Goal: Task Accomplishment & Management: Manage account settings

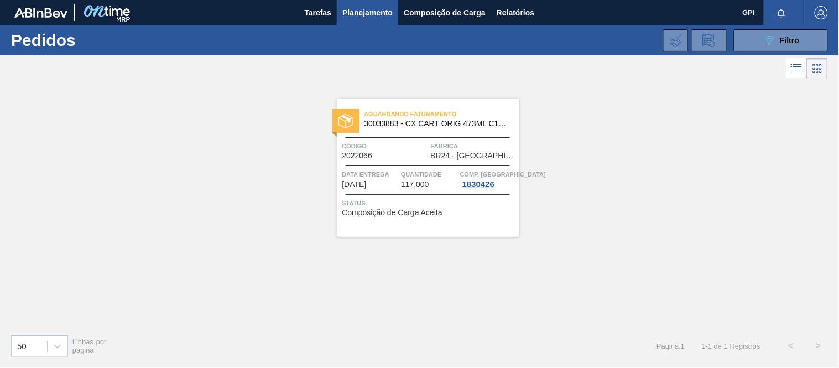
click at [760, 37] on button "089F7B8B-B2A5-4AFE-B5C0-19BA573D28AC Filtro" at bounding box center [781, 40] width 94 height 22
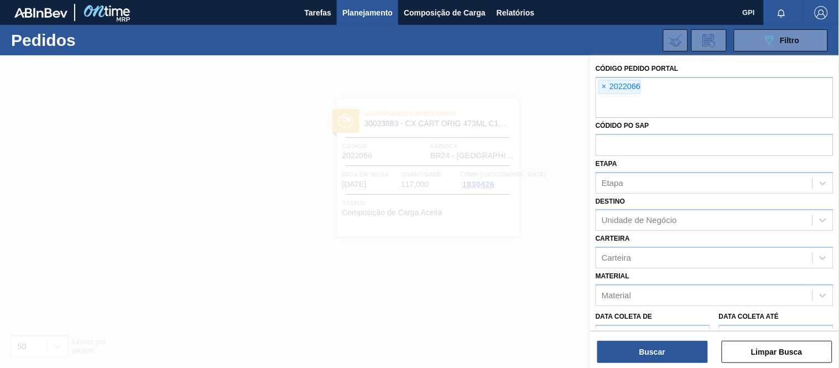
drag, startPoint x: 608, startPoint y: 85, endPoint x: 642, endPoint y: 108, distance: 41.4
click at [608, 85] on span "×" at bounding box center [604, 86] width 11 height 13
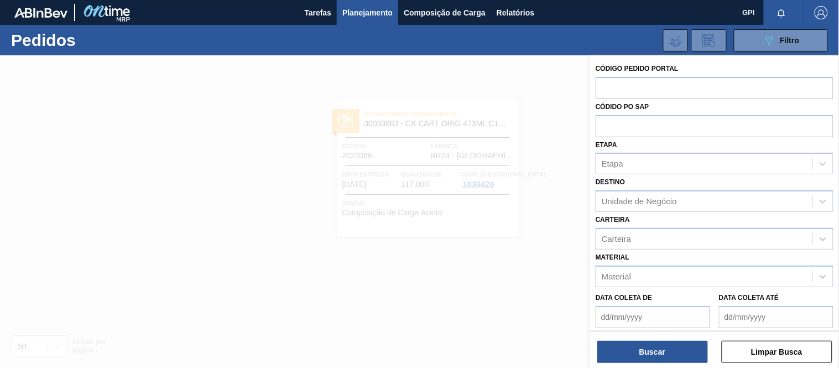
paste input "text"
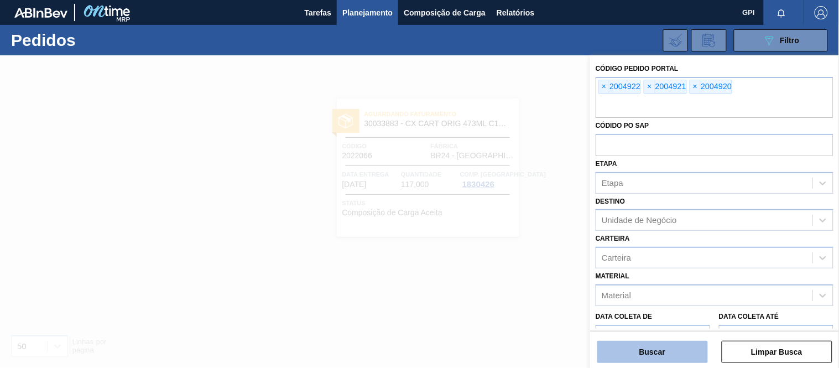
click at [654, 346] on button "Buscar" at bounding box center [653, 352] width 111 height 22
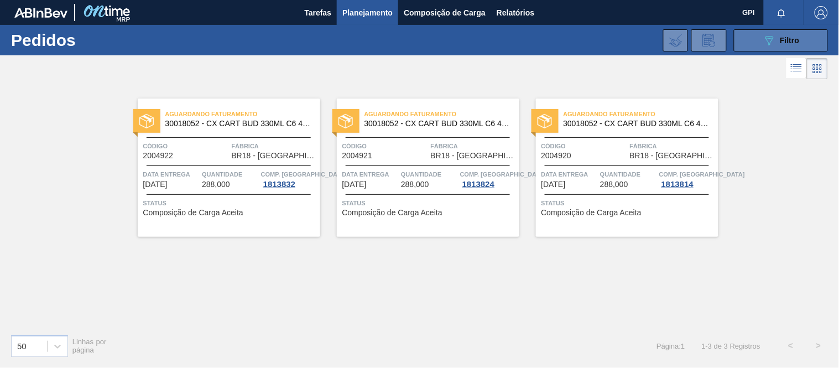
click at [766, 45] on icon "089F7B8B-B2A5-4AFE-B5C0-19BA573D28AC" at bounding box center [769, 40] width 13 height 13
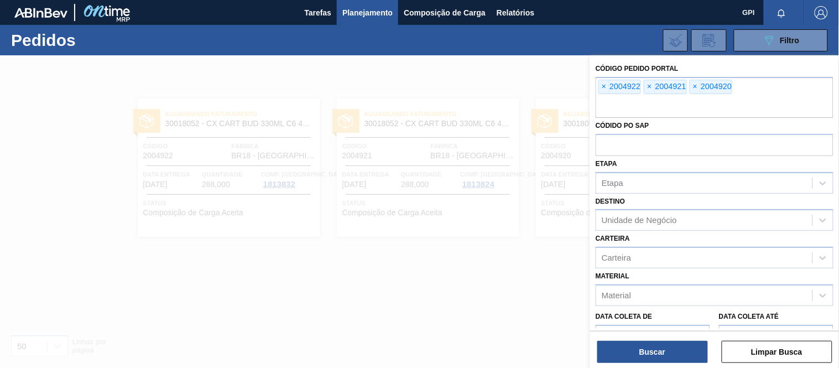
click at [285, 70] on div at bounding box center [419, 239] width 839 height 368
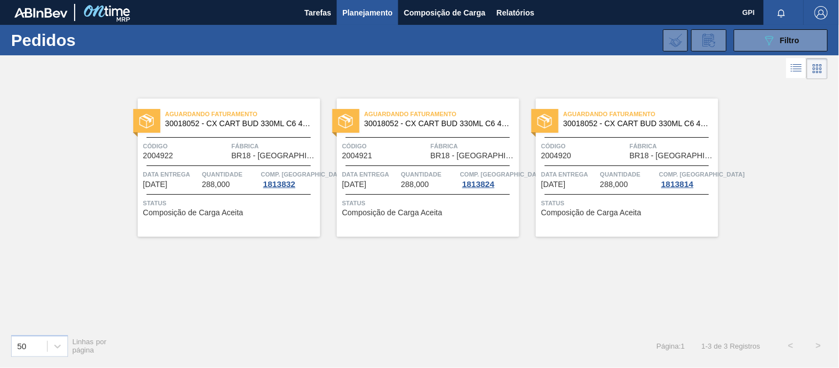
click at [230, 141] on div "Código 2004922 Fábrica BR18 - Pernambuco" at bounding box center [229, 150] width 183 height 19
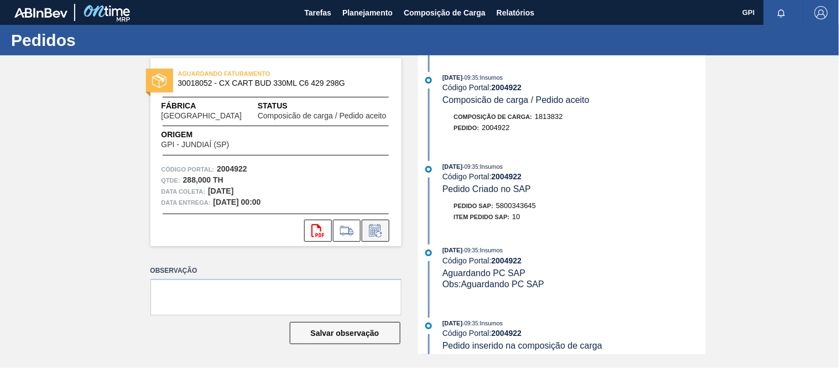
click at [382, 227] on icon at bounding box center [376, 230] width 18 height 13
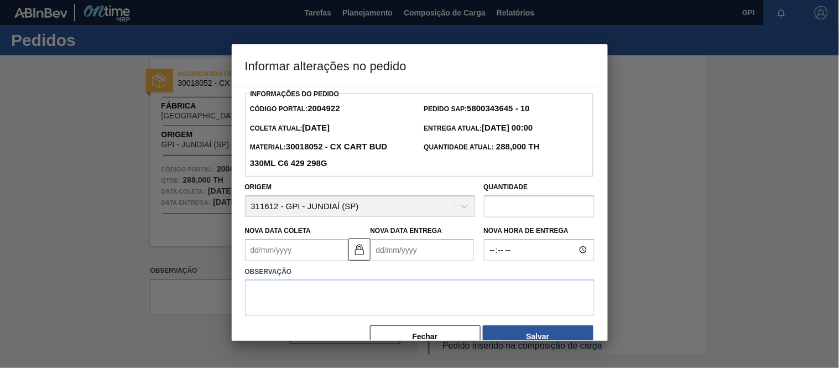
click at [291, 261] on Coleta2004922 "Nova Data Coleta" at bounding box center [296, 250] width 103 height 22
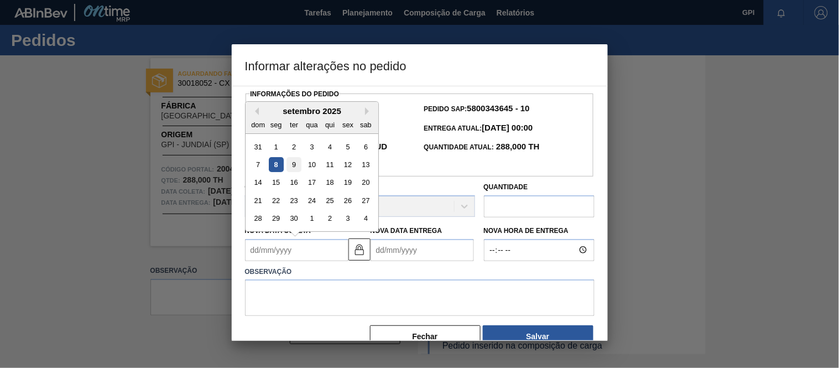
click at [293, 165] on div "9" at bounding box center [293, 164] width 15 height 15
type Coleta2004922 "09/09/2025"
type Entrega2004922 "16/09/2025"
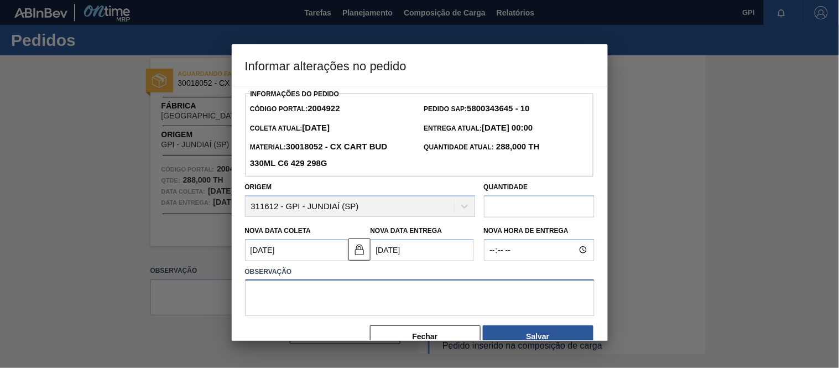
click at [267, 295] on textarea at bounding box center [420, 297] width 350 height 37
click at [285, 294] on textarea at bounding box center [420, 297] width 350 height 37
click at [333, 319] on div "Informações do Pedido Código Portal: 2004922 Pedido SAP: 5800343645 - 10 Coleta…" at bounding box center [420, 217] width 350 height 262
click at [335, 305] on textarea at bounding box center [420, 297] width 350 height 37
paste textarea "Alteração data de coleta"
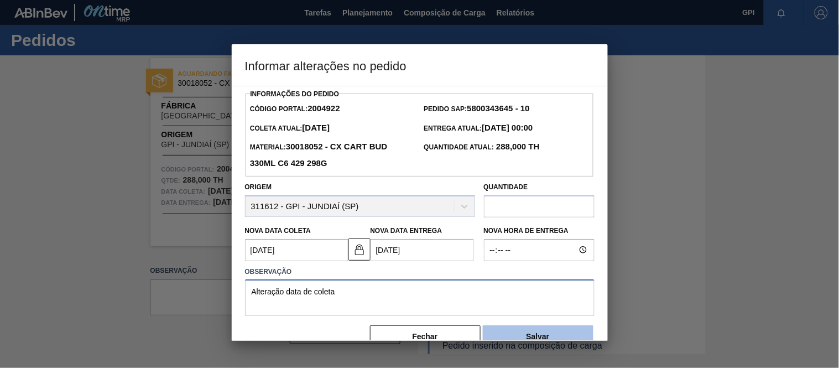
type textarea "Alteração data de coleta"
click at [537, 336] on button "Salvar" at bounding box center [538, 336] width 111 height 22
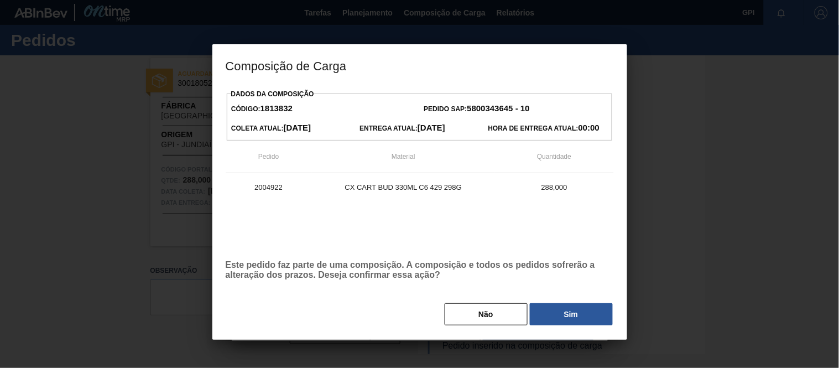
click at [540, 301] on div "Dados da Composição Código: 1813832 Pedido SAP: 5800343645 - 10 Coleta Atual: 2…" at bounding box center [420, 206] width 388 height 240
click at [544, 310] on button "Sim" at bounding box center [571, 314] width 83 height 22
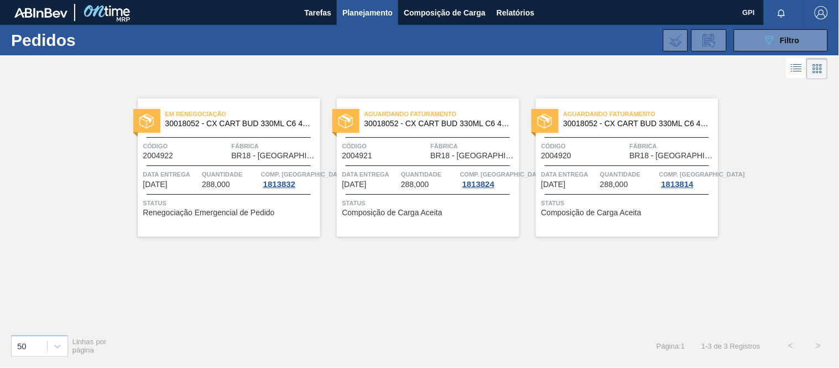
click at [372, 156] on span "2004921" at bounding box center [358, 156] width 30 height 8
click at [601, 131] on div "Aguardando Faturamento 30018052 - CX CART BUD 330ML C6 429 298G" at bounding box center [627, 119] width 183 height 25
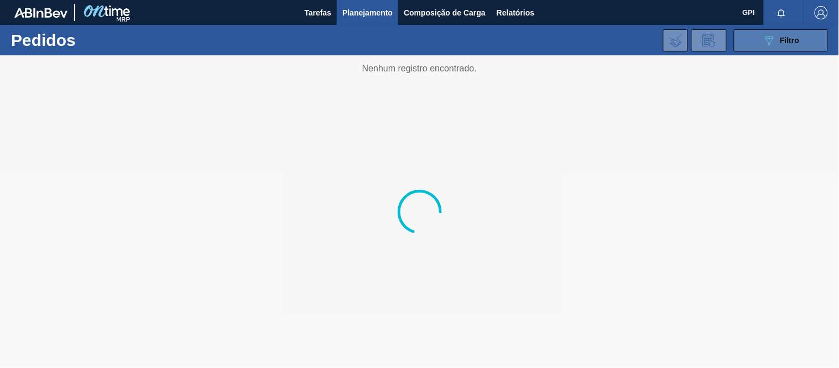
click at [799, 47] on button "089F7B8B-B2A5-4AFE-B5C0-19BA573D28AC Filtro" at bounding box center [781, 40] width 94 height 22
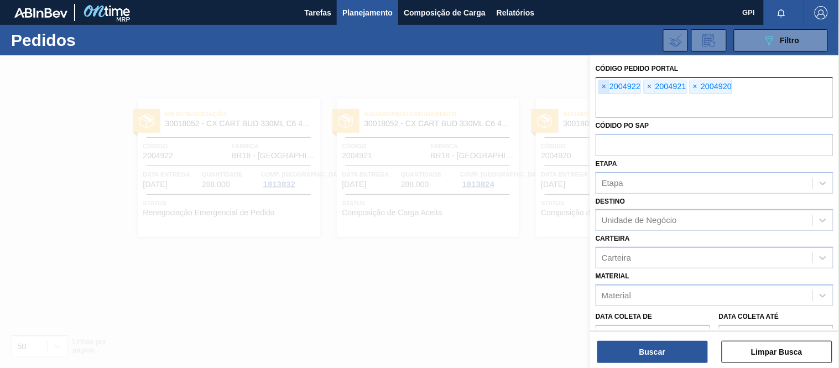
click at [603, 85] on span "×" at bounding box center [604, 86] width 11 height 13
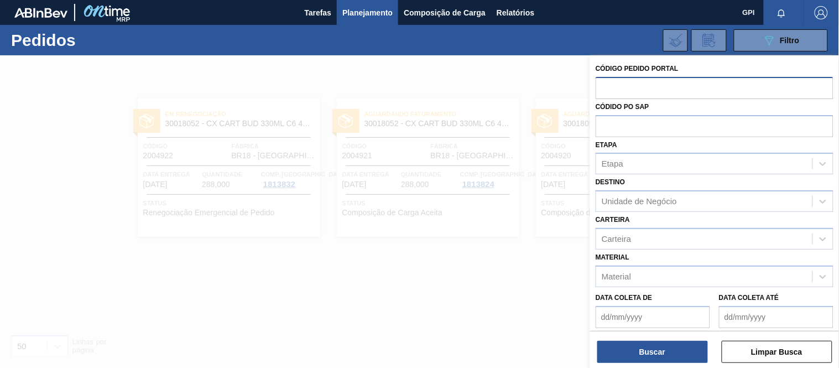
drag, startPoint x: 610, startPoint y: 90, endPoint x: 624, endPoint y: 91, distance: 13.9
click at [610, 90] on input "text" at bounding box center [715, 87] width 238 height 21
paste input "text"
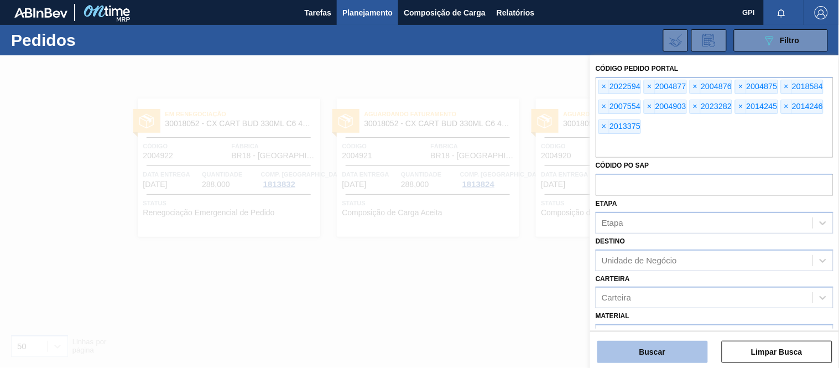
click at [680, 347] on button "Buscar" at bounding box center [653, 352] width 111 height 22
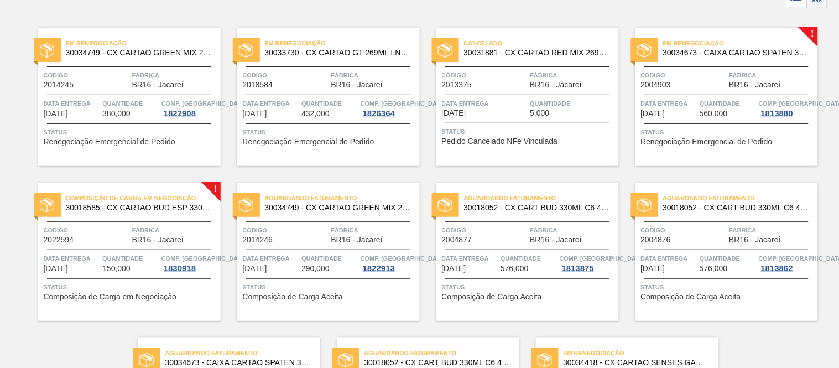
scroll to position [72, 0]
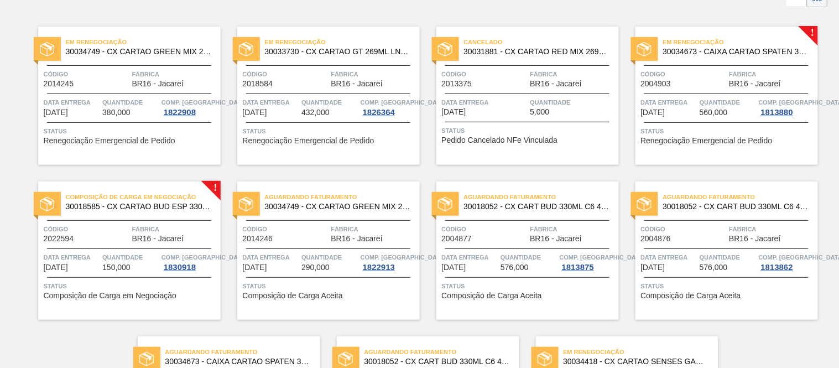
click at [129, 225] on div "Código 2022594 Fábrica BR16 - Jacareí" at bounding box center [129, 233] width 183 height 19
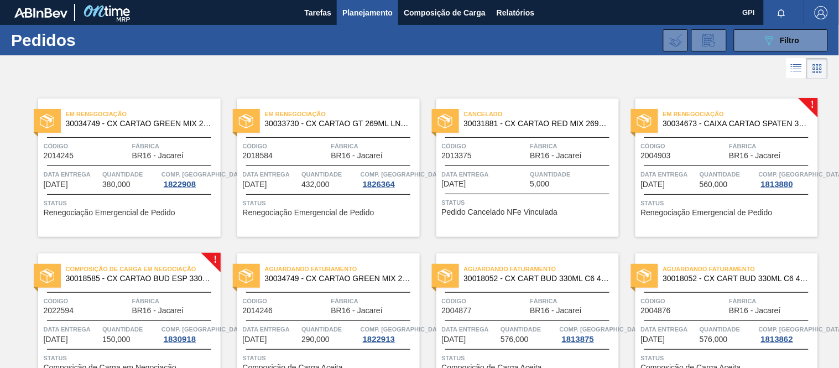
click at [98, 160] on div "Em renegociação 30034749 - CX CARTAO GREEN MIX 269ML LN C6 Código 2014245 Fábri…" at bounding box center [129, 168] width 183 height 138
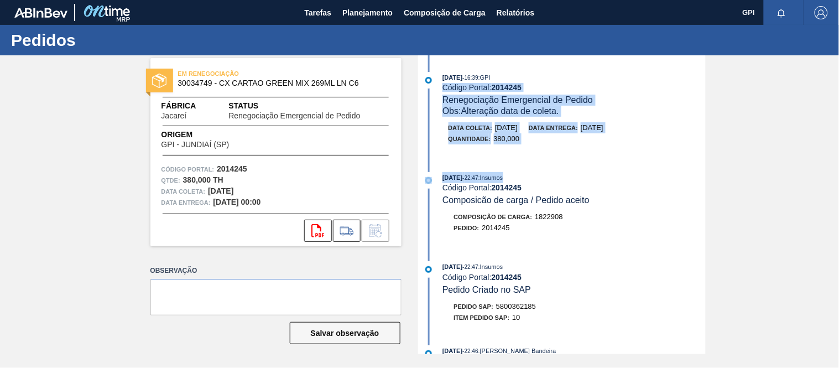
drag, startPoint x: 704, startPoint y: 73, endPoint x: 696, endPoint y: 176, distance: 103.3
click at [696, 176] on div "04/09/2025 - 16:39 : GPI Código Portal: 2014245 Renegociação Emergencial de Ped…" at bounding box center [563, 204] width 285 height 299
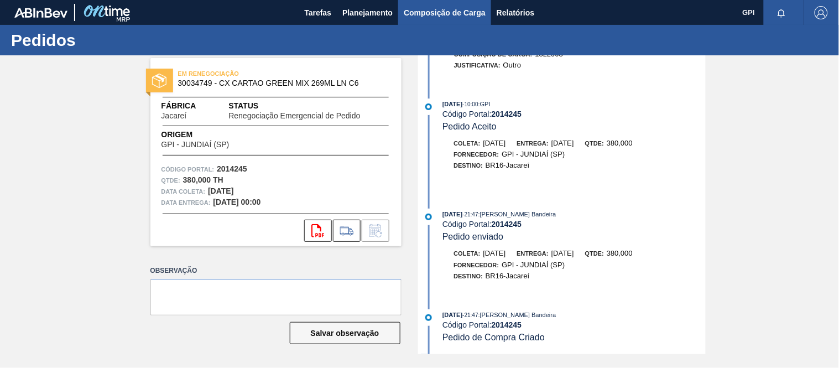
scroll to position [411, 0]
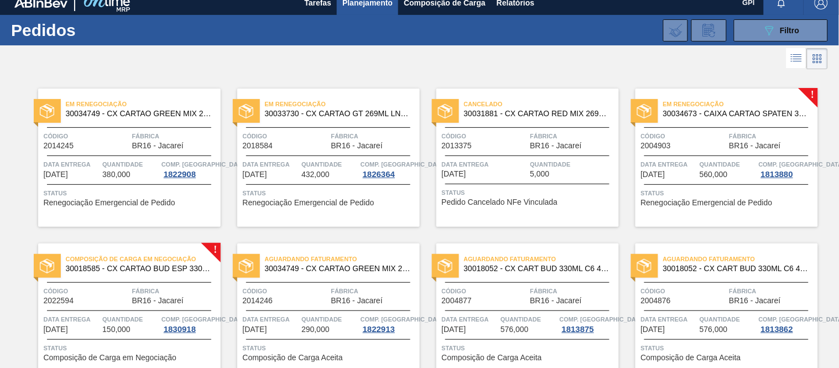
scroll to position [21, 0]
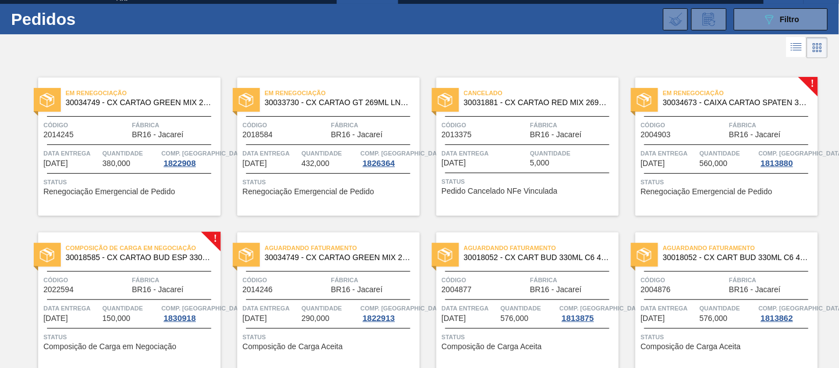
click at [676, 131] on div "Código 2004903" at bounding box center [684, 129] width 86 height 19
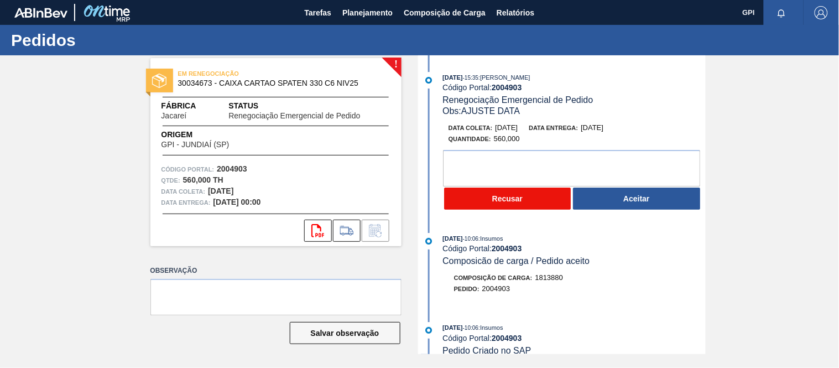
click at [493, 203] on button "Recusar" at bounding box center [507, 199] width 127 height 22
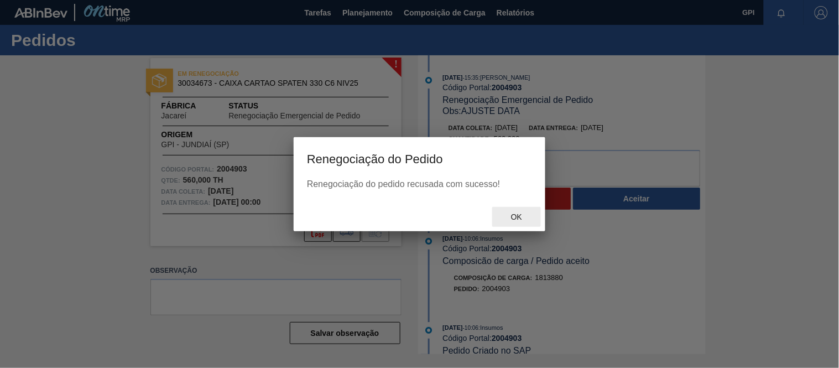
click at [512, 214] on span "Ok" at bounding box center [516, 217] width 29 height 9
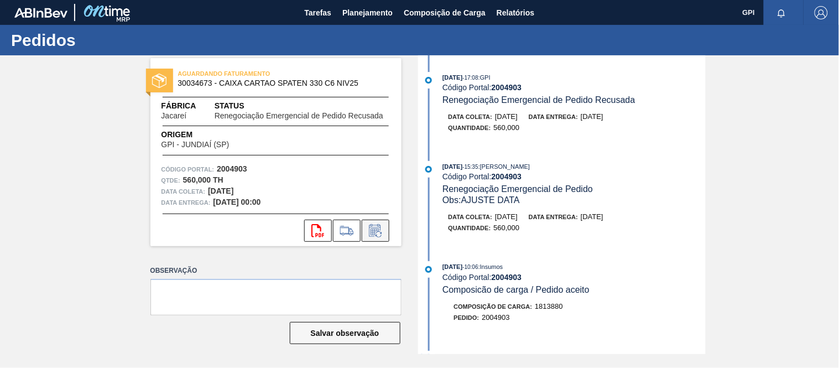
click at [379, 223] on button at bounding box center [376, 231] width 28 height 22
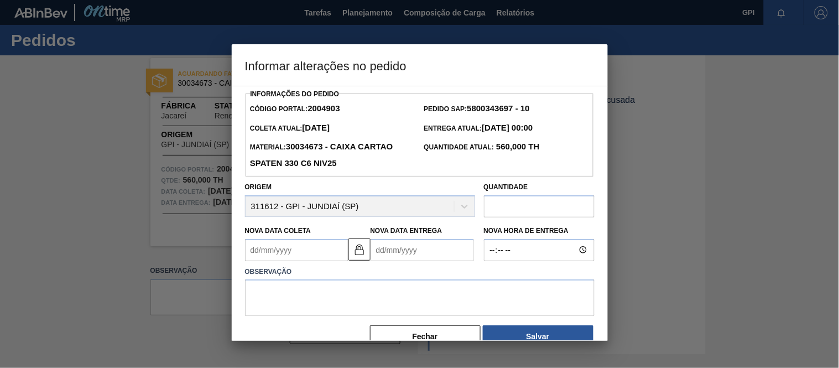
click at [317, 256] on Coleta2004903 "Nova Data Coleta" at bounding box center [296, 250] width 103 height 22
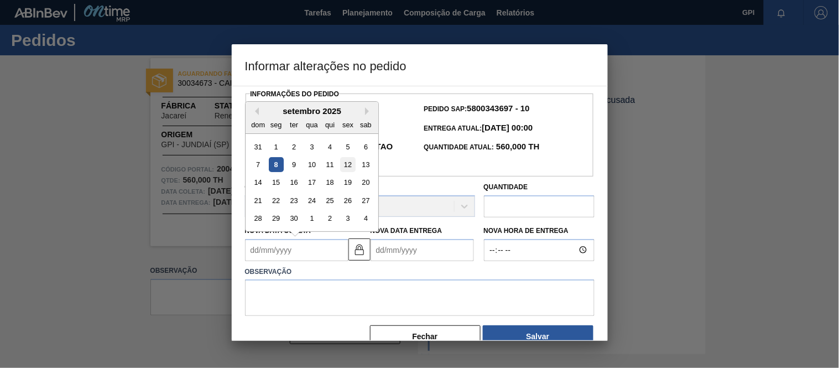
click at [345, 165] on div "12" at bounding box center [347, 164] width 15 height 15
type Coleta2004903 "12/09/2025"
type Entrega2004903 "14/09/2025"
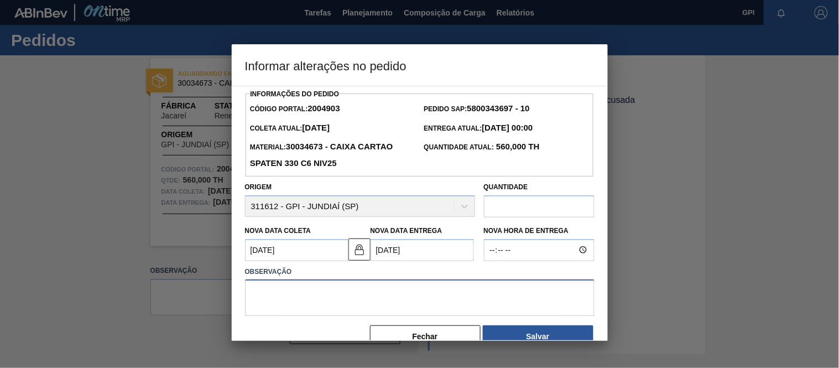
click at [348, 296] on textarea at bounding box center [420, 297] width 350 height 37
paste textarea "Alteração data de coleta"
type textarea "Alteração data de coleta"
click at [511, 329] on button "Salvar" at bounding box center [538, 336] width 111 height 22
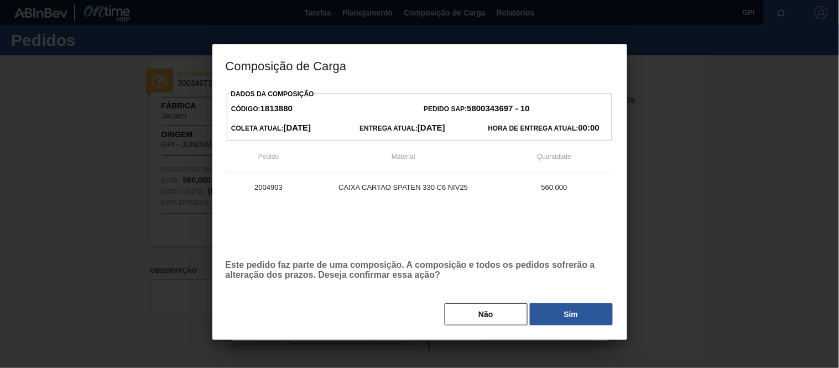
click at [559, 303] on div "Não Sim" at bounding box center [420, 314] width 388 height 24
click at [559, 317] on button "Sim" at bounding box center [571, 314] width 83 height 22
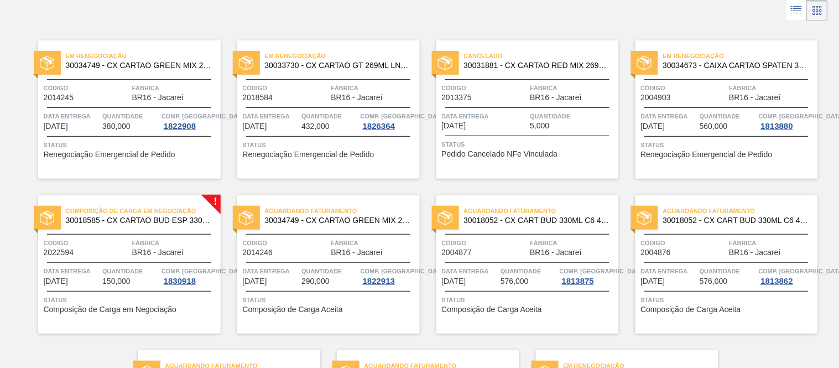
scroll to position [51, 0]
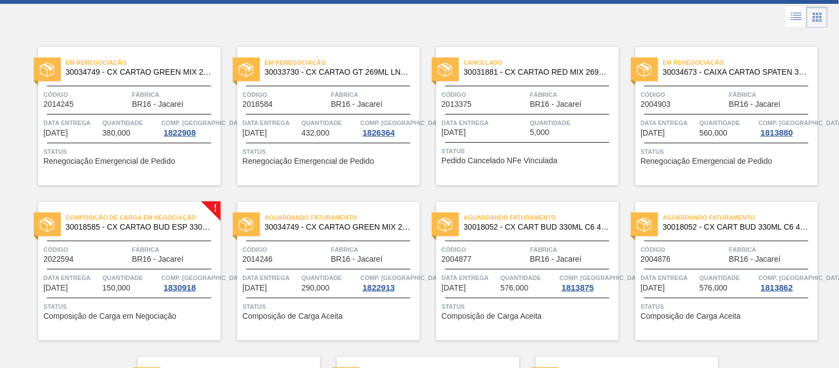
click at [98, 125] on span "Data entrega" at bounding box center [72, 122] width 56 height 11
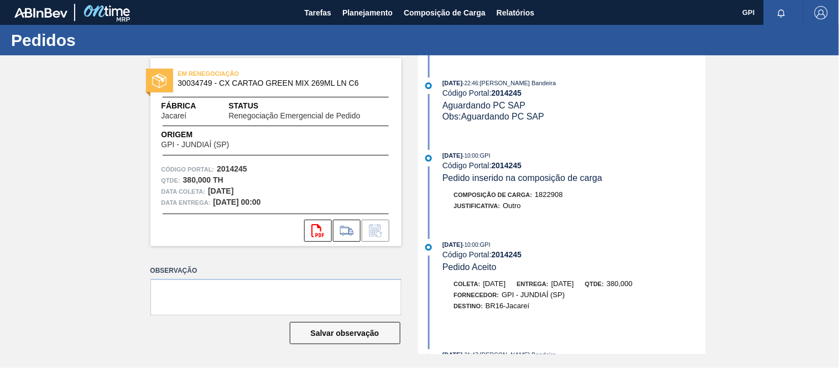
scroll to position [418, 0]
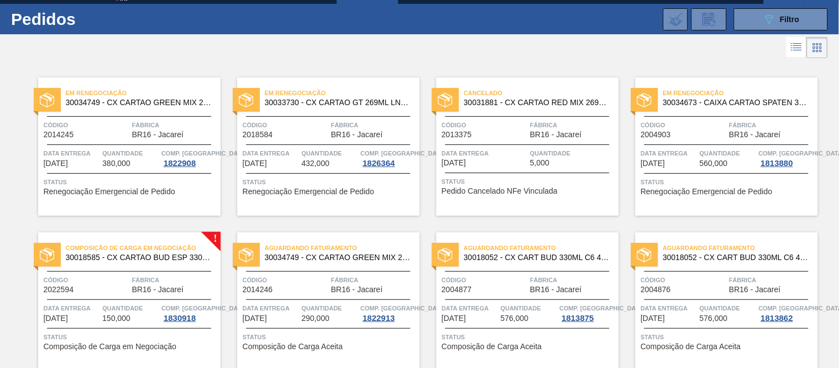
scroll to position [25, 0]
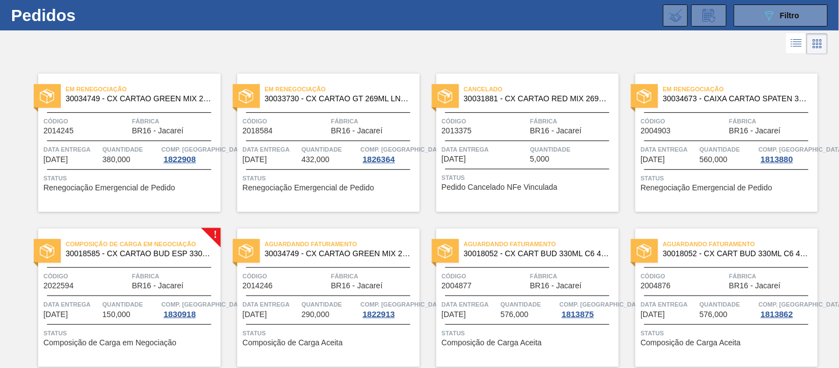
click at [89, 285] on div "Código 2022594" at bounding box center [87, 280] width 86 height 19
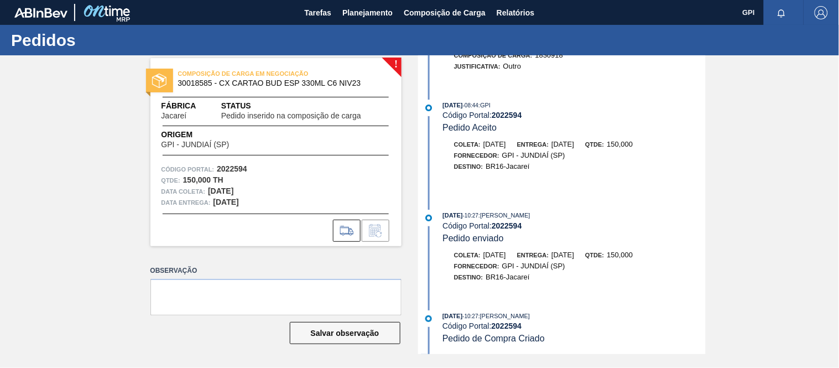
scroll to position [68, 0]
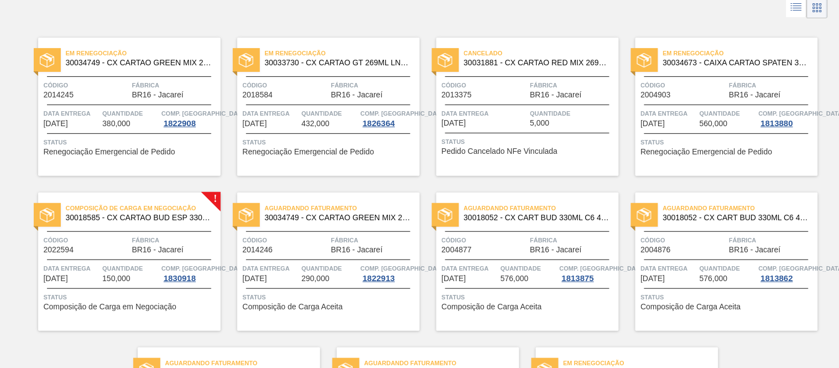
scroll to position [79, 0]
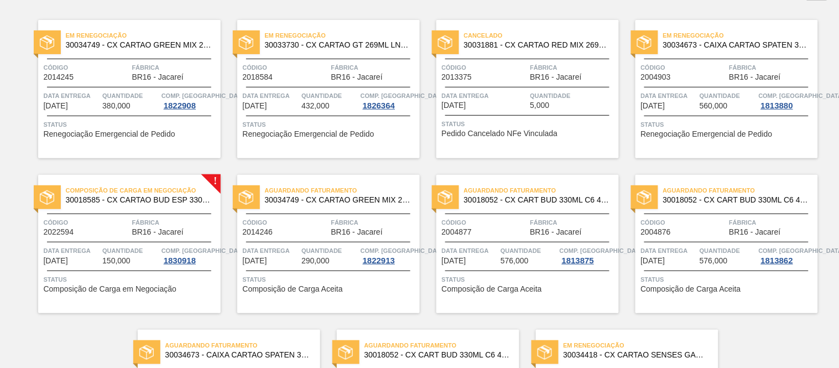
click at [302, 103] on span "432,000" at bounding box center [316, 106] width 28 height 8
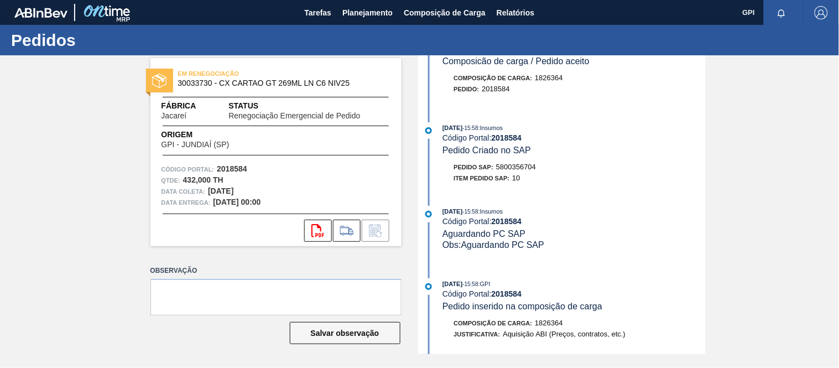
scroll to position [299, 0]
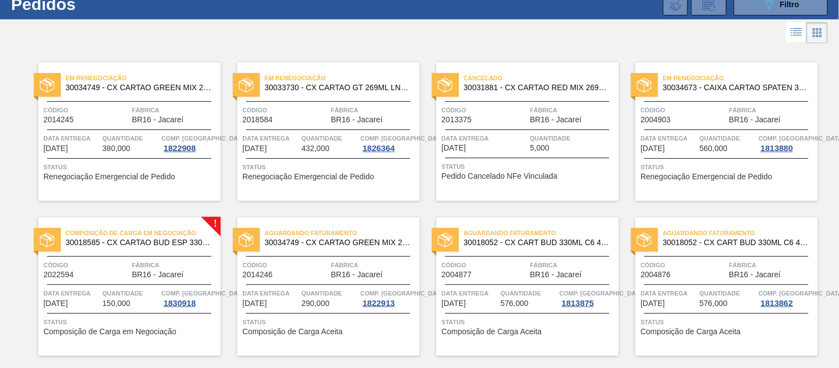
scroll to position [46, 0]
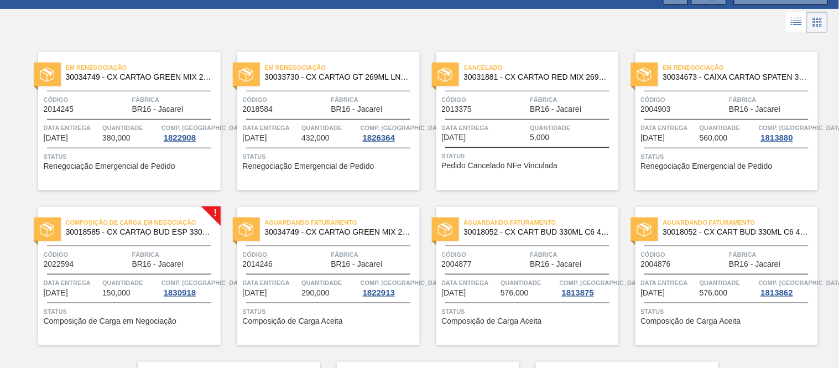
click at [513, 270] on div "Aguardando Faturamento 30018052 - CX CART BUD 330ML C6 429 298G Código 2004877 …" at bounding box center [528, 276] width 183 height 138
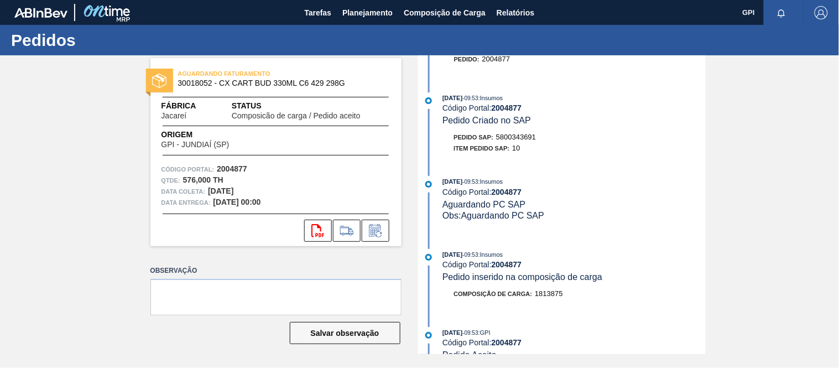
scroll to position [75, 0]
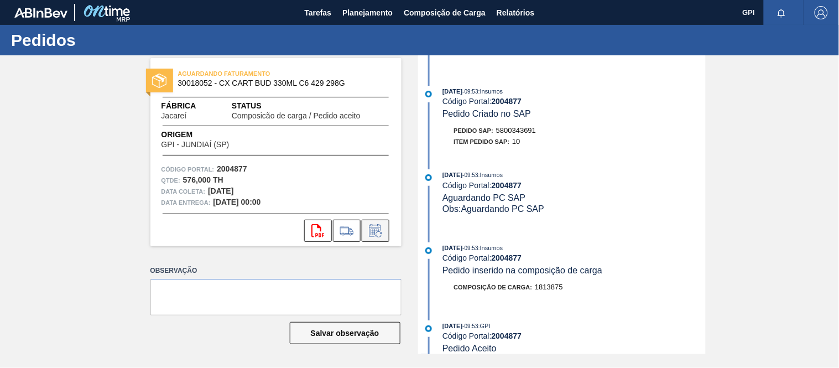
click at [383, 234] on icon at bounding box center [376, 230] width 18 height 13
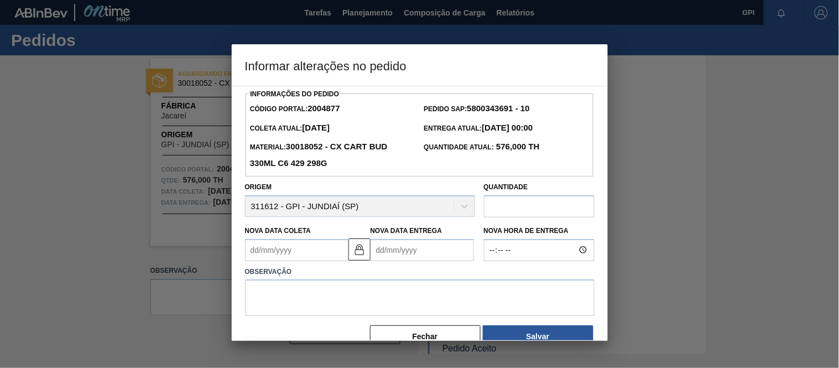
click at [303, 250] on Coleta2004877 "Nova Data Coleta" at bounding box center [296, 250] width 103 height 22
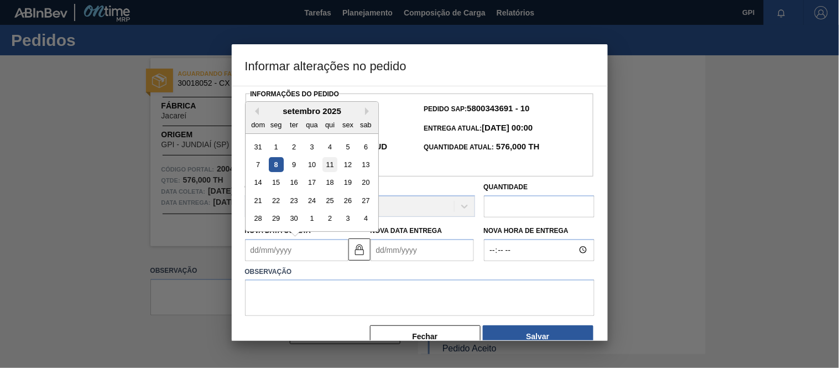
click at [336, 167] on div "11" at bounding box center [329, 164] width 15 height 15
type Coleta2004877 "11/09/2025"
type Entrega2004877 "13/09/2025"
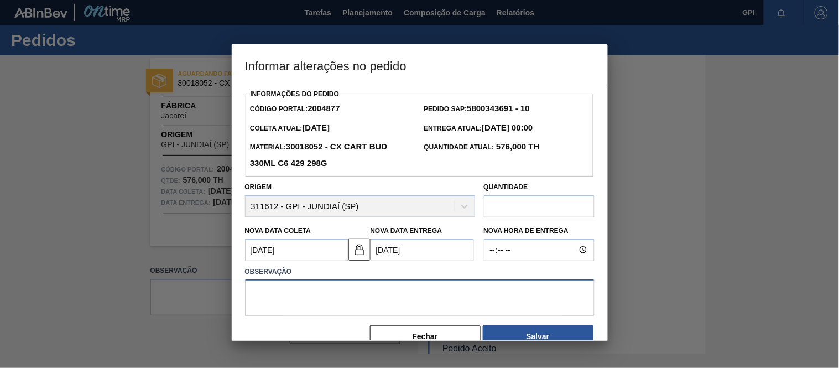
click at [295, 286] on textarea at bounding box center [420, 297] width 350 height 37
click at [319, 303] on textarea at bounding box center [420, 297] width 350 height 37
paste textarea "Alteração data de coleta"
type textarea "Alteração data de coleta"
click at [515, 334] on button "Salvar" at bounding box center [538, 336] width 111 height 22
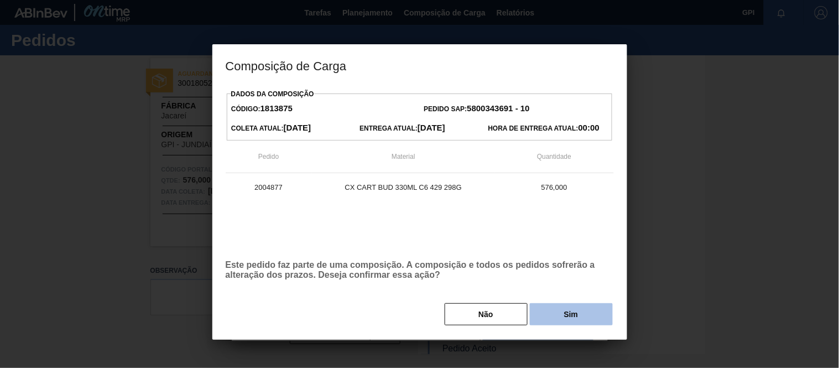
click at [550, 311] on button "Sim" at bounding box center [571, 314] width 83 height 22
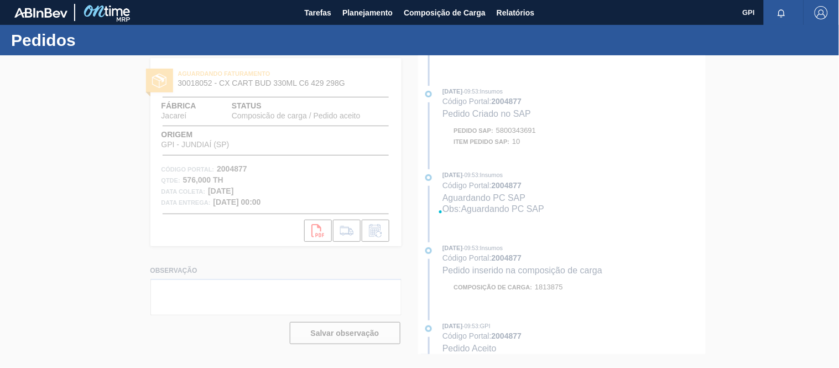
scroll to position [177, 0]
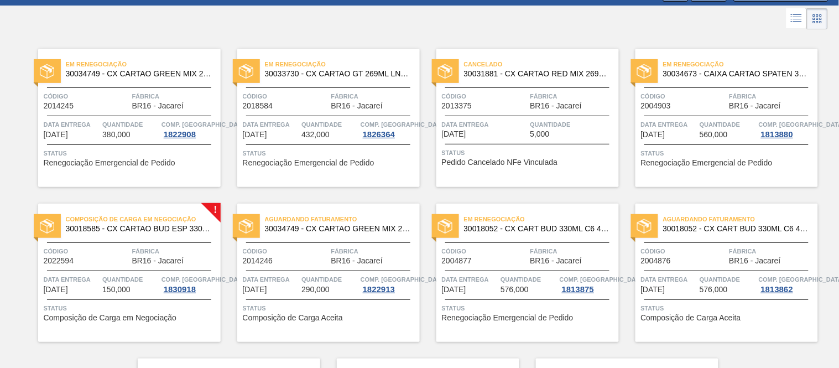
scroll to position [50, 0]
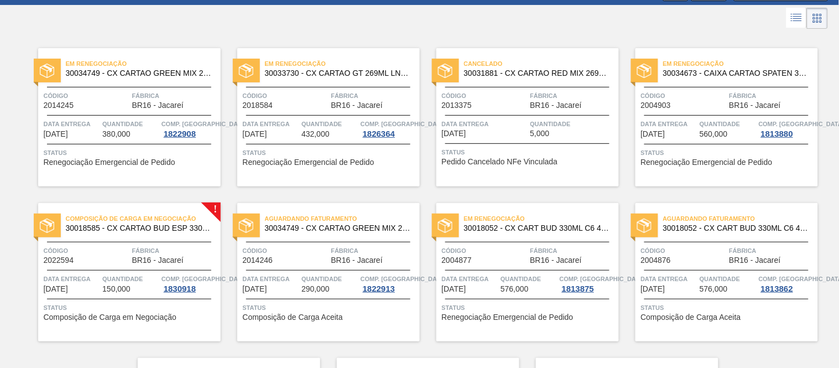
click at [486, 87] on div "Cancelado 30031881 - CX CARTAO RED MIX 269ML LN C6 Código 2013375 Fábrica BR16 …" at bounding box center [528, 117] width 183 height 138
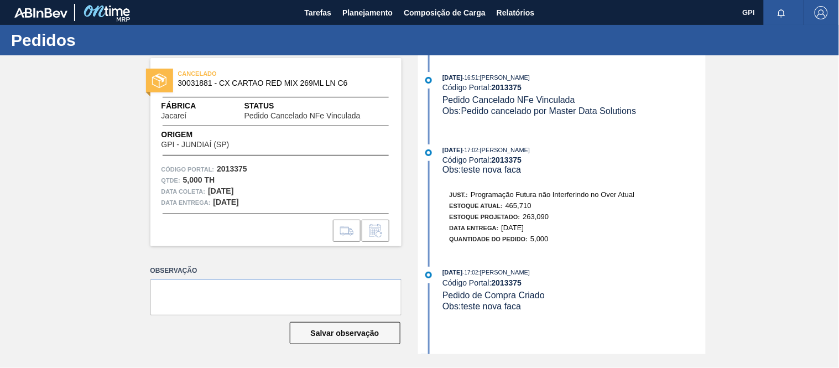
click at [241, 168] on strong "2013375" at bounding box center [232, 168] width 30 height 9
copy strong "2013375"
click at [265, 233] on div at bounding box center [276, 231] width 251 height 22
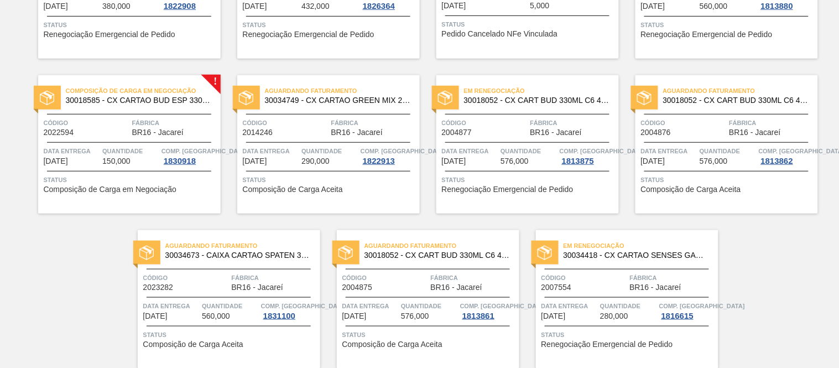
scroll to position [187, 0]
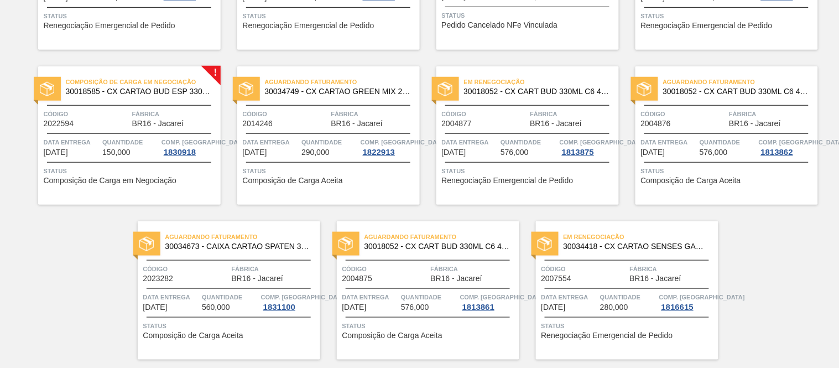
click at [371, 224] on div "Aguardando Faturamento 30018052 - CX CART BUD 330ML C6 429 298G Código 2004875 …" at bounding box center [428, 290] width 183 height 138
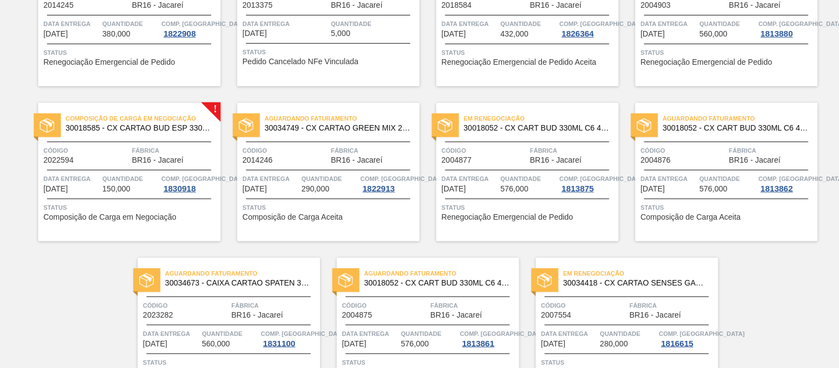
scroll to position [151, 0]
click at [699, 153] on span "Código" at bounding box center [684, 149] width 86 height 11
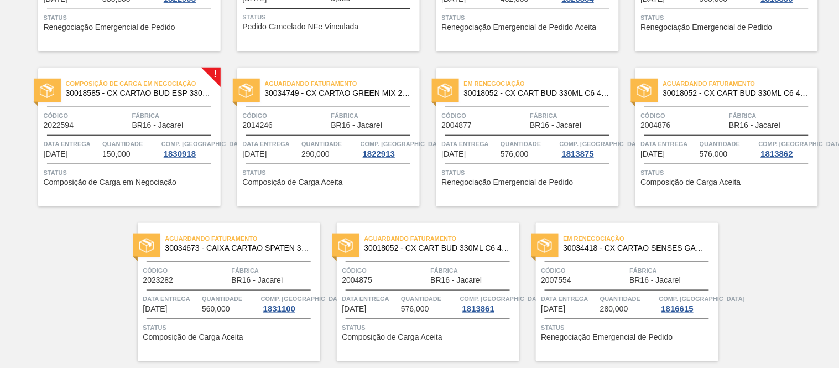
scroll to position [186, 0]
click at [180, 281] on div "Código 2023282" at bounding box center [186, 274] width 86 height 19
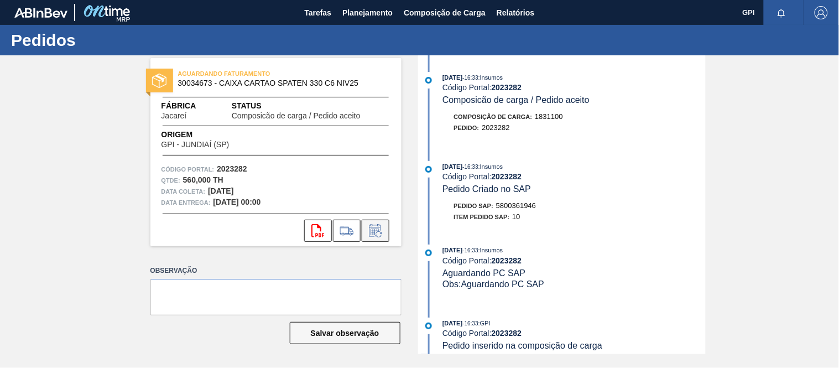
click at [382, 221] on button at bounding box center [376, 231] width 28 height 22
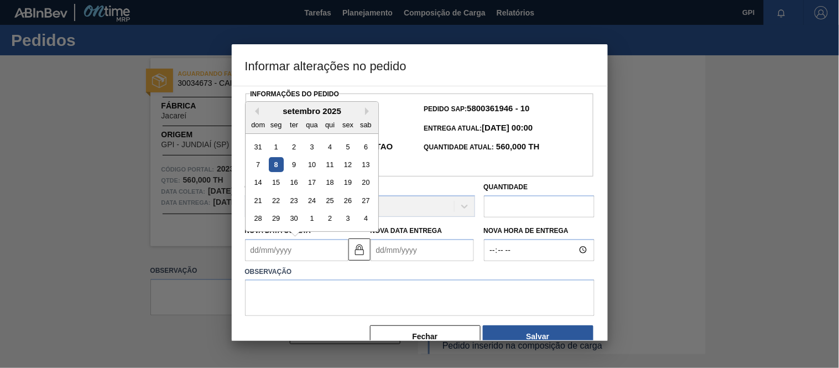
click at [314, 257] on Coleta2023282 "Nova Data Coleta" at bounding box center [296, 250] width 103 height 22
click at [346, 203] on div "26" at bounding box center [347, 200] width 15 height 15
type Coleta2023282 "26/09/2025"
type Entrega2023282 "28/09/2025"
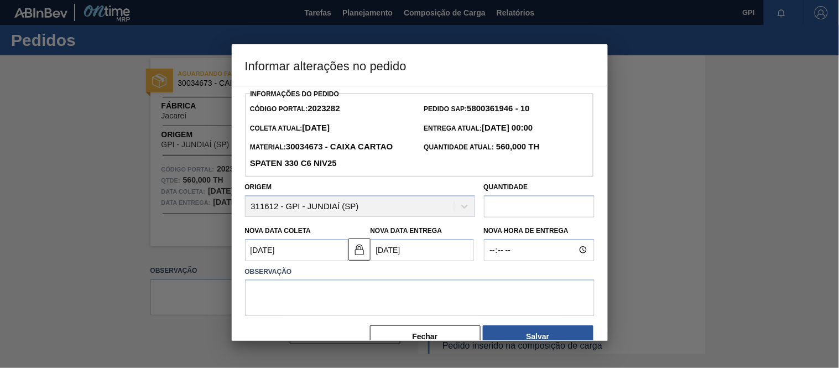
click at [295, 251] on Coleta2023282 "26/09/2025" at bounding box center [296, 250] width 103 height 22
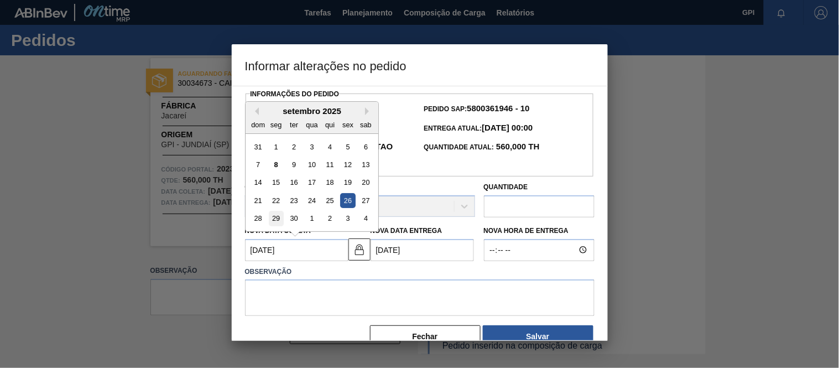
click at [278, 220] on div "29" at bounding box center [275, 218] width 15 height 15
type Coleta2023282 "29/09/2025"
type Entrega2023282 "01/10/2025"
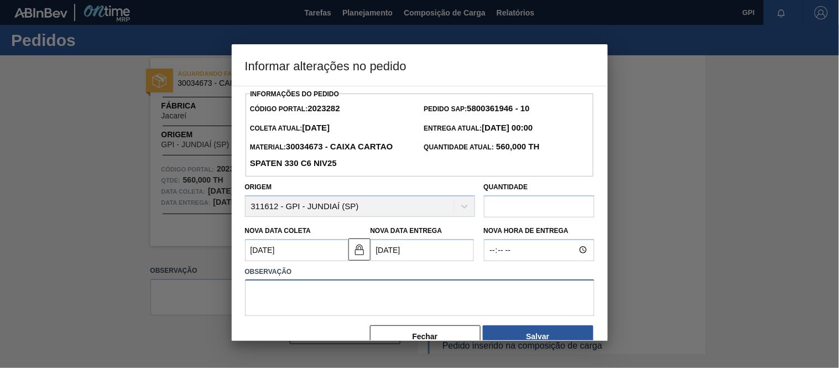
click at [327, 299] on textarea at bounding box center [420, 297] width 350 height 37
paste textarea "Alteração data de coleta"
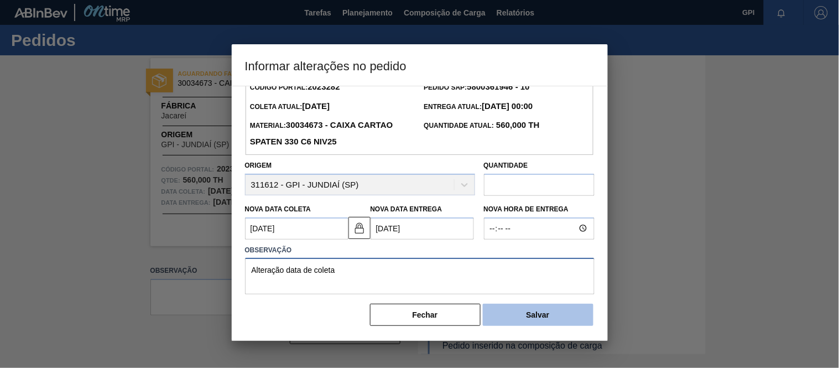
scroll to position [24, 0]
type textarea "Alteração data de coleta"
click at [513, 307] on button "Salvar" at bounding box center [538, 315] width 111 height 22
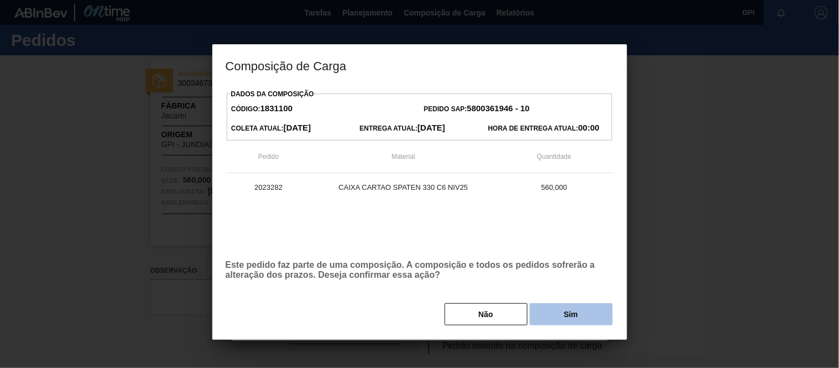
click at [594, 322] on button "Sim" at bounding box center [571, 314] width 83 height 22
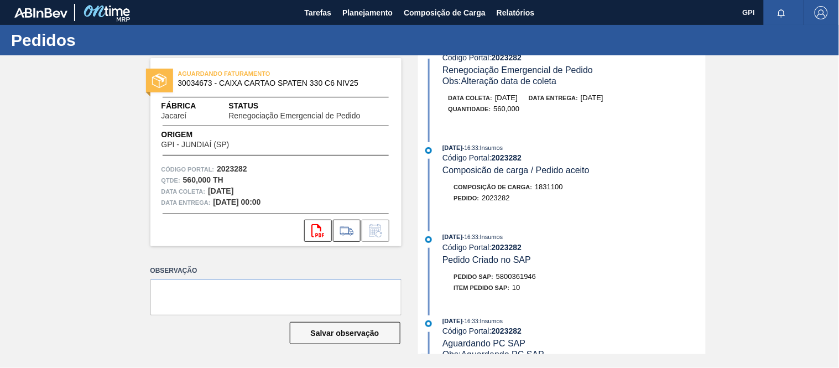
scroll to position [418, 0]
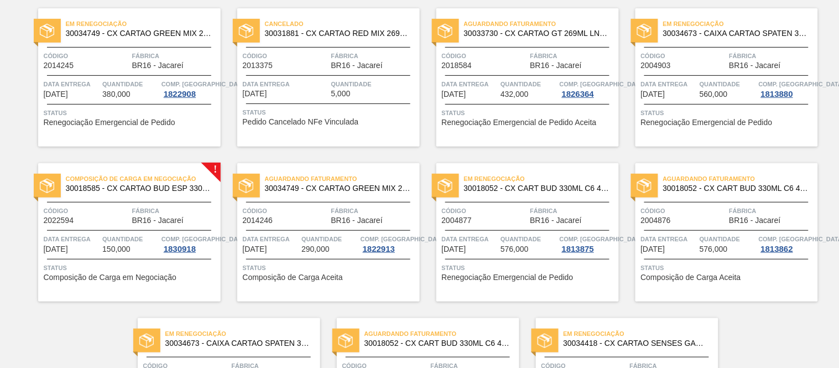
scroll to position [94, 0]
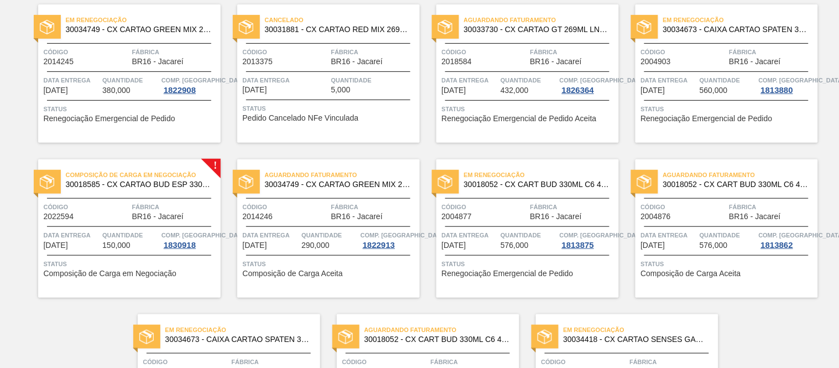
click at [115, 53] on span "Código" at bounding box center [87, 51] width 86 height 11
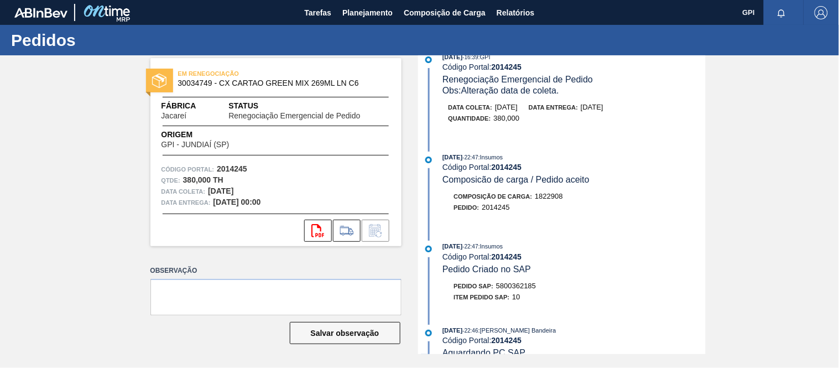
scroll to position [21, 0]
drag, startPoint x: 704, startPoint y: 90, endPoint x: 703, endPoint y: 194, distance: 104.6
click at [703, 194] on div "04/09/2025 - 16:39 : GPI Código Portal: 2014245 Renegociação Emergencial de Ped…" at bounding box center [563, 183] width 285 height 299
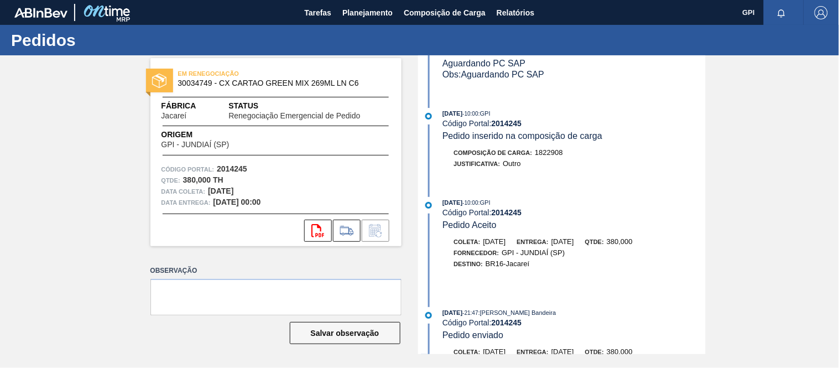
scroll to position [310, 0]
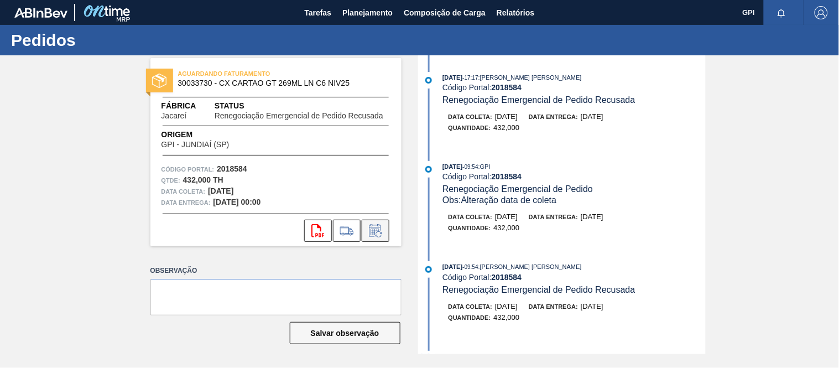
click at [379, 227] on icon at bounding box center [376, 230] width 18 height 13
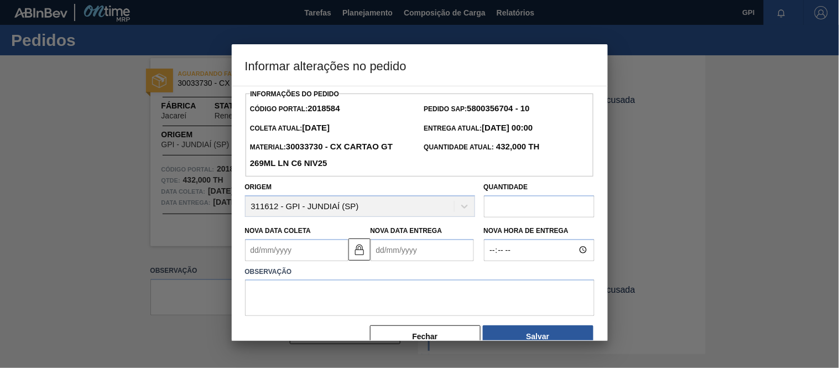
click at [301, 255] on Coleta2018584 "Nova Data Coleta" at bounding box center [296, 250] width 103 height 22
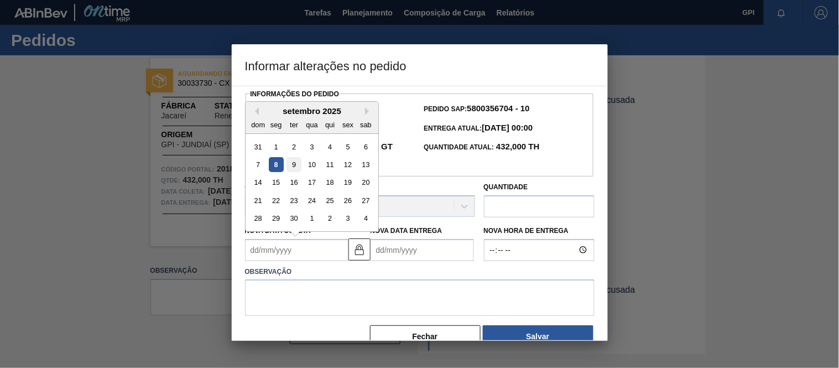
drag, startPoint x: 291, startPoint y: 168, endPoint x: 298, endPoint y: 179, distance: 12.9
click at [292, 168] on div "9" at bounding box center [293, 164] width 15 height 15
type Coleta2018584 "09/09/2025"
type Entrega2018584 "11/09/2025"
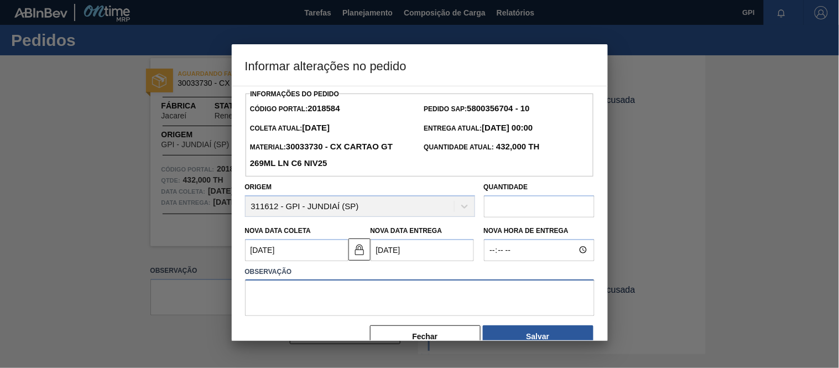
drag, startPoint x: 261, startPoint y: 303, endPoint x: 285, endPoint y: 307, distance: 24.6
click at [261, 303] on textarea at bounding box center [420, 297] width 350 height 37
paste textarea "Alteração data de coleta"
type textarea "Alteração data de coleta"
click at [561, 335] on button "Salvar" at bounding box center [538, 336] width 111 height 22
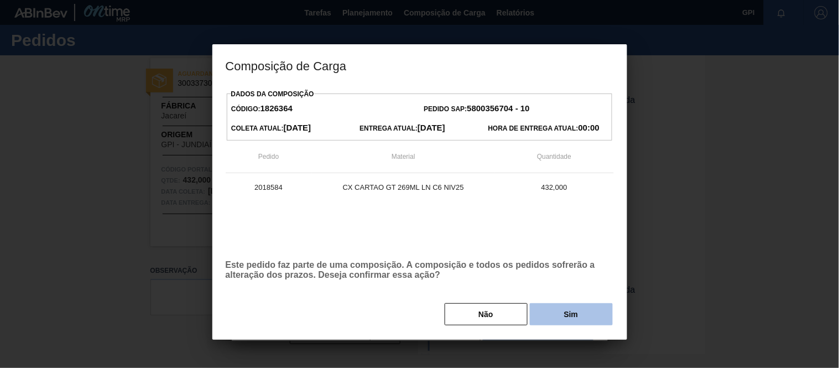
click at [559, 313] on button "Sim" at bounding box center [571, 314] width 83 height 22
